Goal: Information Seeking & Learning: Find specific page/section

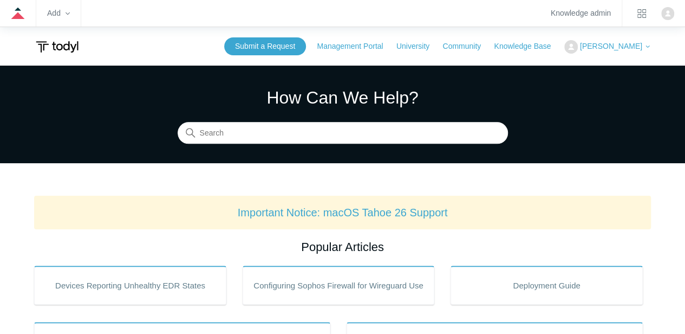
click at [325, 121] on div "How Can We Help? Search" at bounding box center [343, 113] width 330 height 59
click at [317, 146] on section "How Can We Help? Search" at bounding box center [342, 114] width 685 height 97
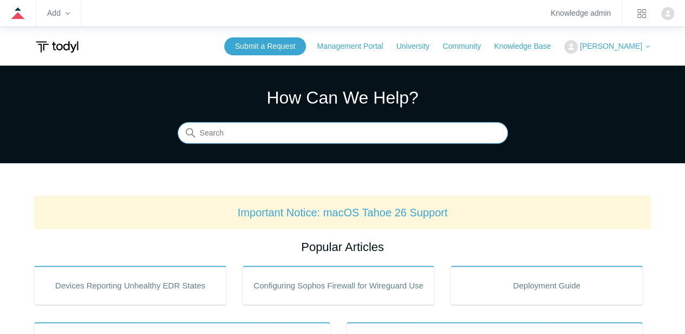
click at [322, 141] on input "Search" at bounding box center [343, 133] width 330 height 22
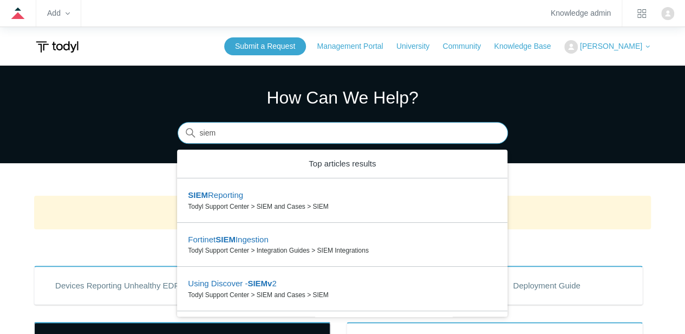
type input "siem"
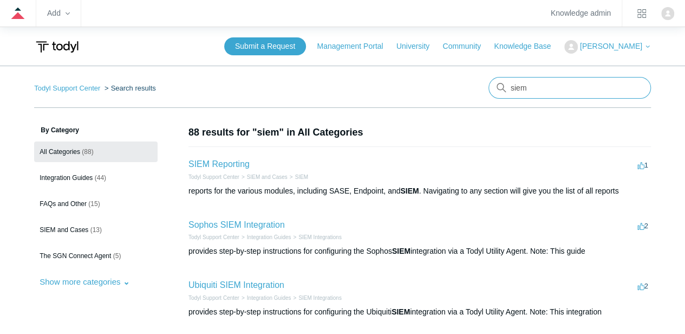
drag, startPoint x: 561, startPoint y: 86, endPoint x: 491, endPoint y: 88, distance: 70.4
click at [491, 88] on input "siem" at bounding box center [569, 88] width 162 height 22
type input "search'"
